Goal: Transaction & Acquisition: Download file/media

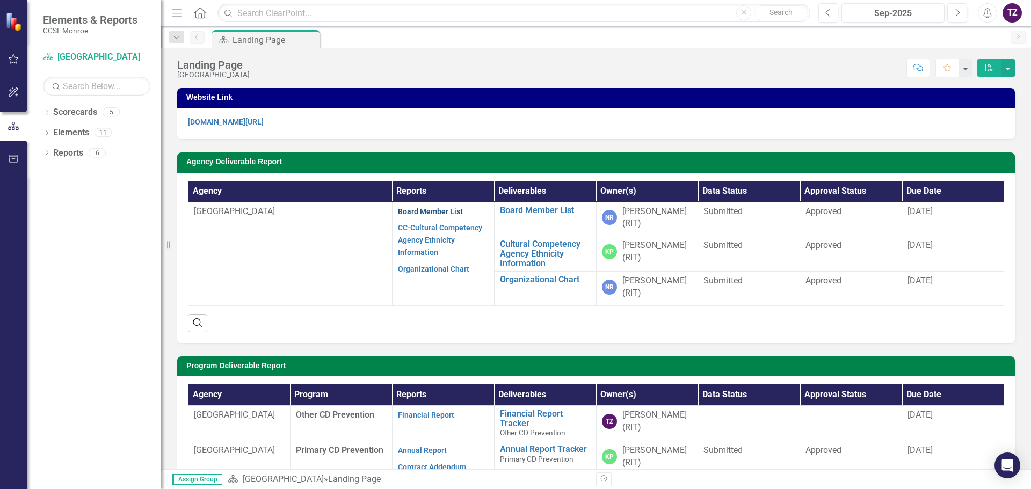
click at [442, 209] on link "Board Member List" at bounding box center [430, 211] width 65 height 9
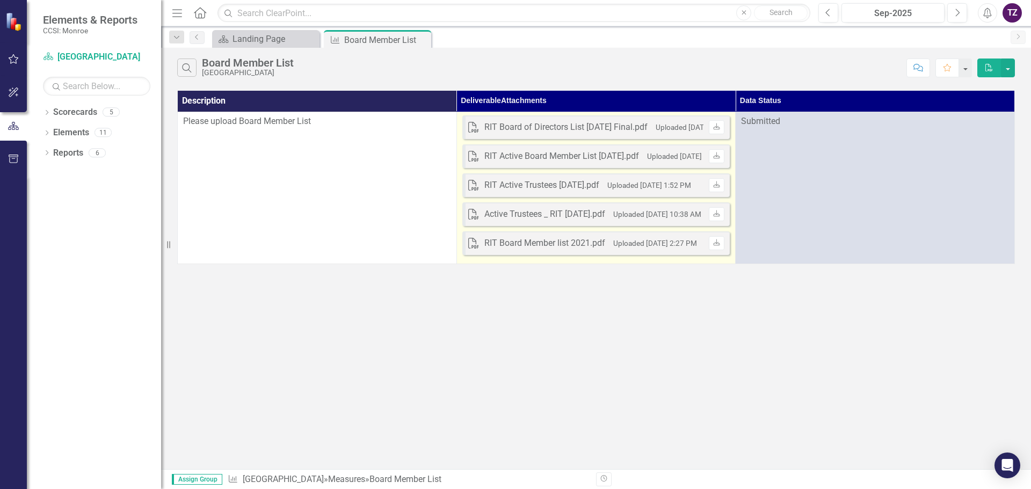
click at [581, 127] on div "RIT Board of Directors List [DATE] Final.pdf" at bounding box center [565, 127] width 163 height 12
click at [716, 129] on icon "Download" at bounding box center [716, 127] width 8 height 6
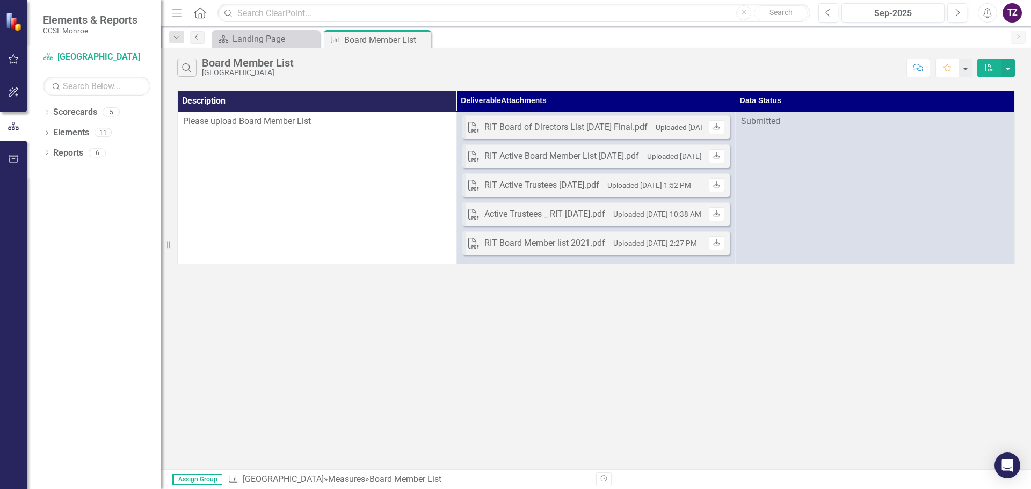
click at [195, 37] on icon at bounding box center [196, 36] width 3 height 5
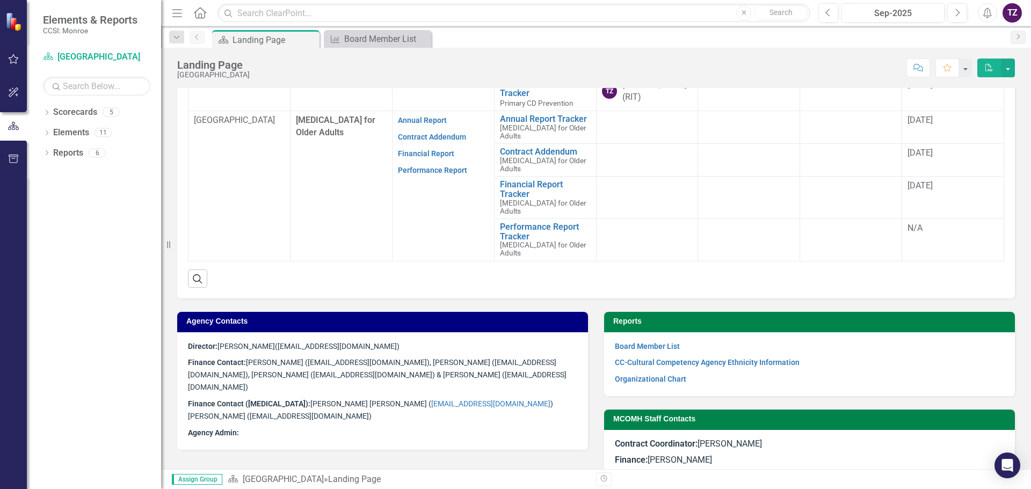
scroll to position [458, 0]
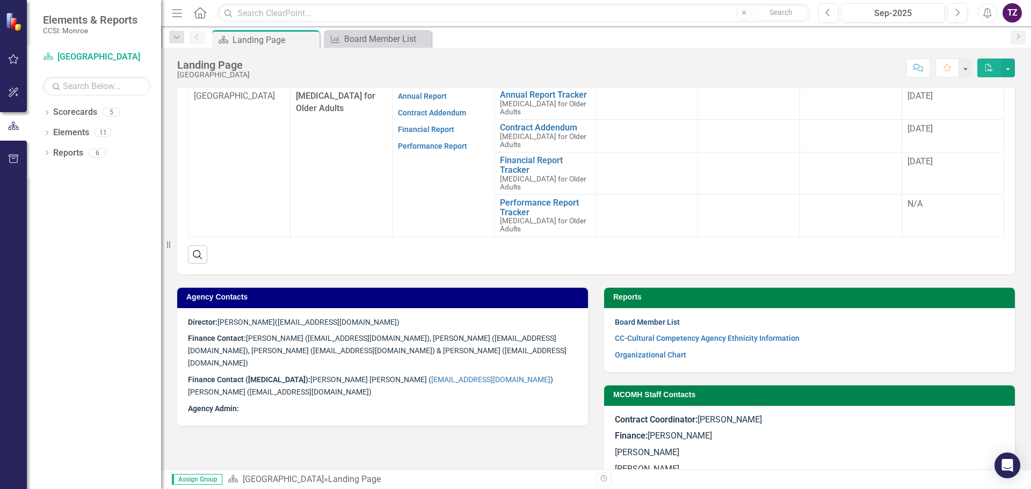
click at [644, 318] on link "Board Member List" at bounding box center [647, 322] width 65 height 9
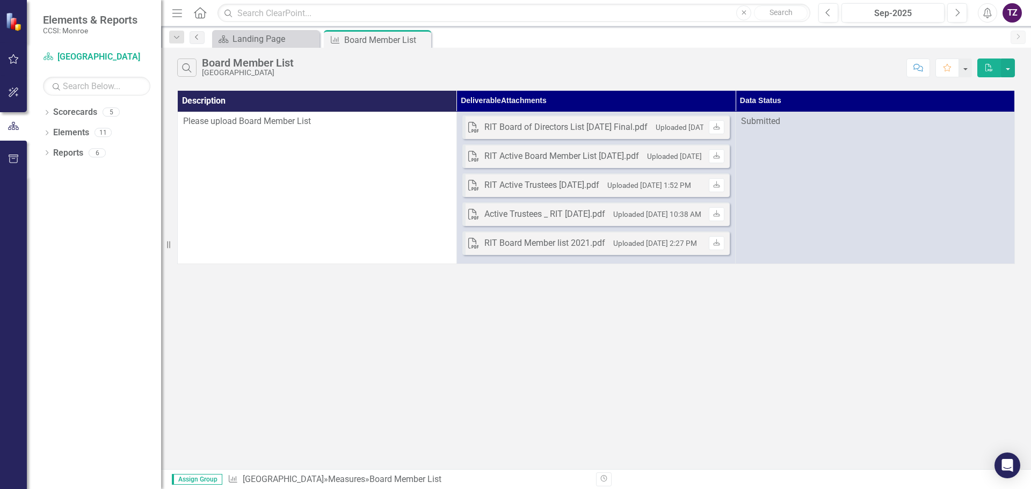
click at [196, 38] on icon "Previous" at bounding box center [197, 37] width 9 height 6
